Goal: Obtain resource: Obtain resource

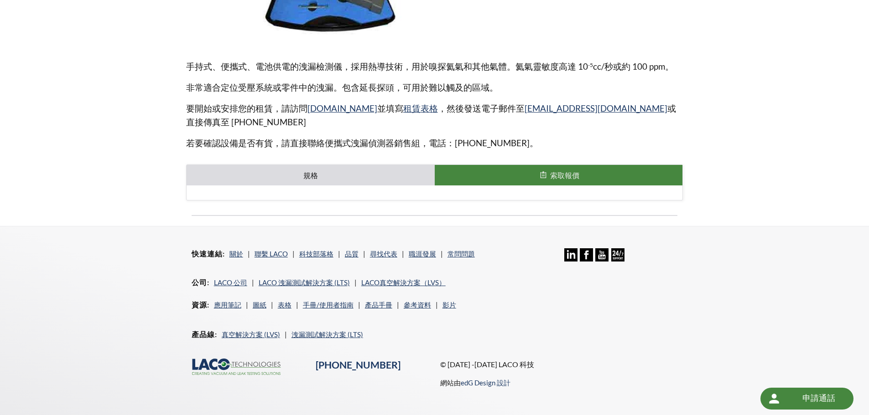
scroll to position [274, 0]
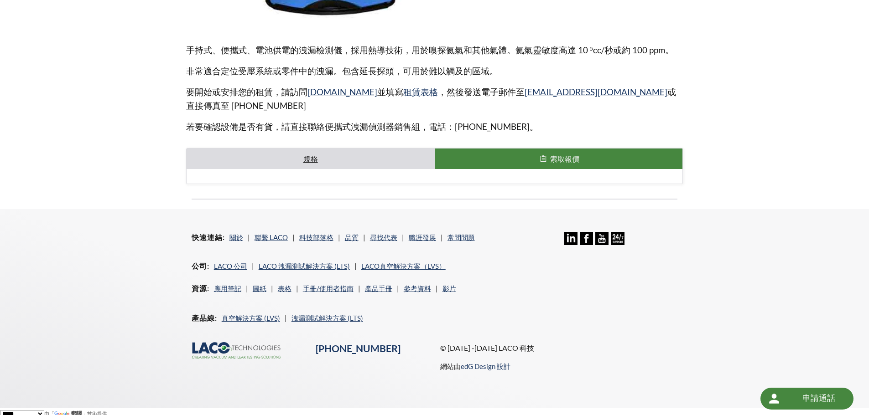
click at [315, 161] on font "規格" at bounding box center [310, 159] width 15 height 9
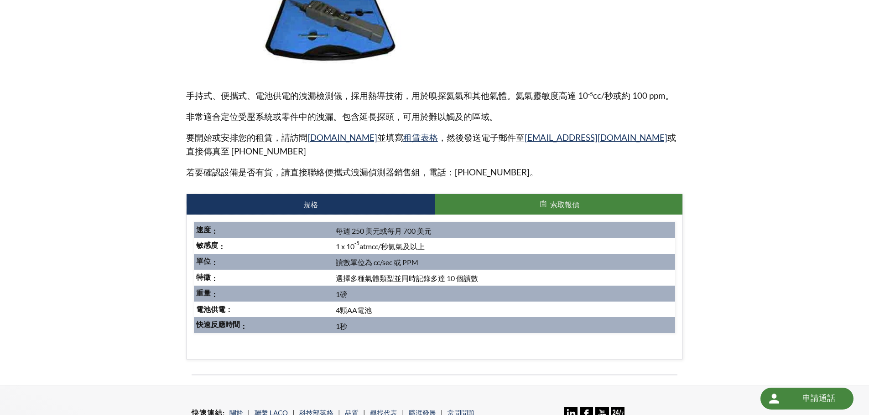
scroll to position [410, 0]
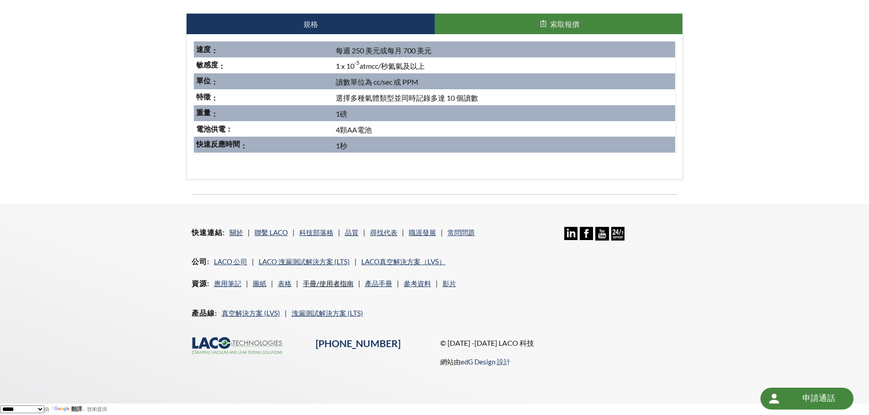
click at [338, 284] on font "手冊/使用者指南" at bounding box center [328, 284] width 51 height 8
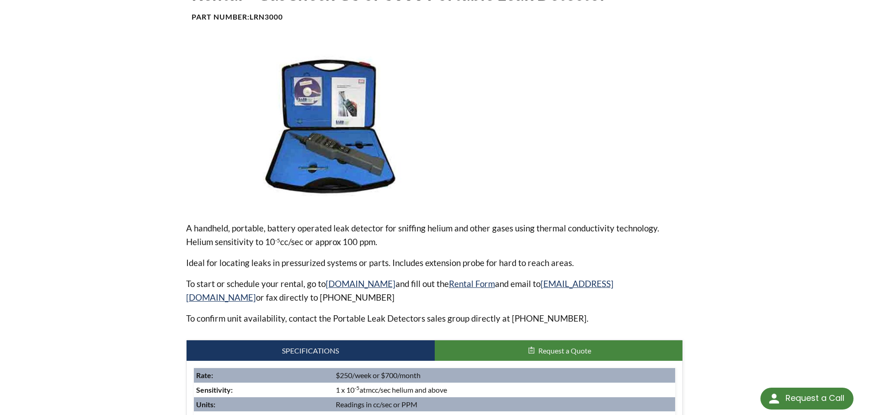
scroll to position [0, 0]
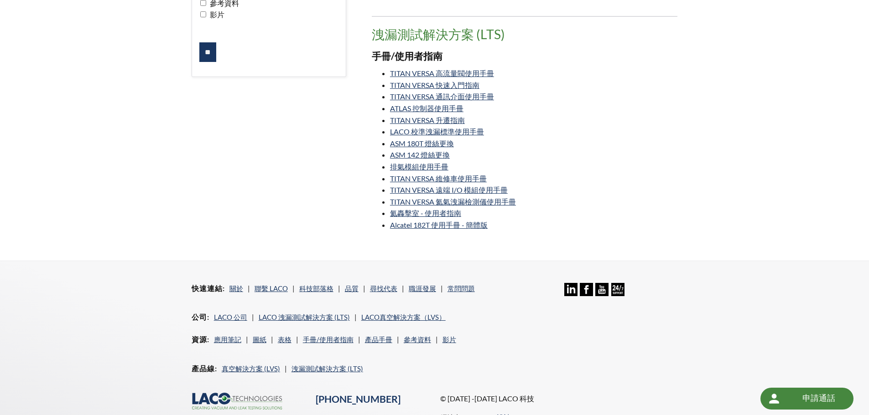
scroll to position [285, 0]
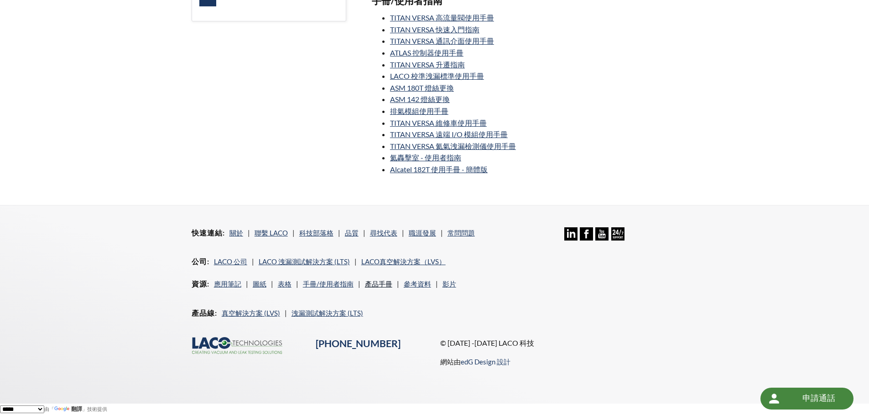
click at [375, 284] on font "產品手冊" at bounding box center [378, 284] width 27 height 8
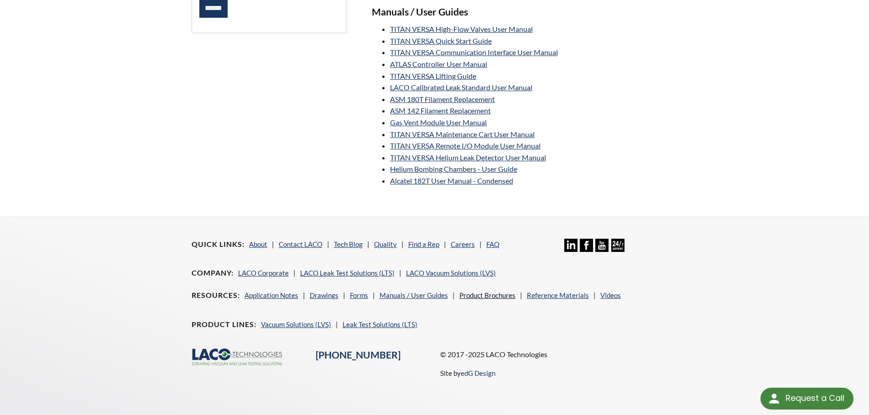
scroll to position [272, 0]
